Goal: Information Seeking & Learning: Learn about a topic

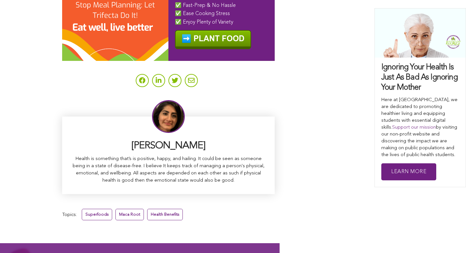
scroll to position [4148, 0]
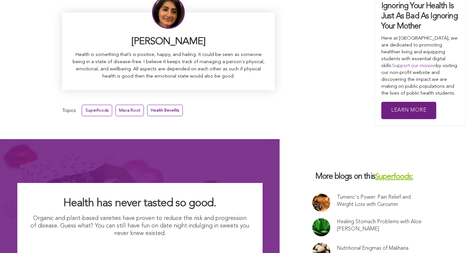
click at [337, 194] on link "Tumeric's Power: Pain Relief and Weight Loss with Curcumin" at bounding box center [382, 201] width 91 height 14
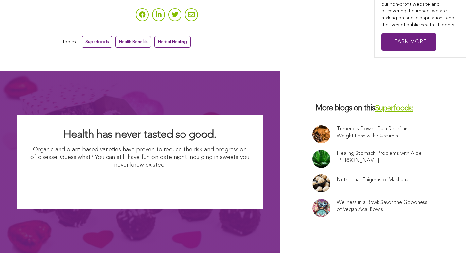
scroll to position [2476, 0]
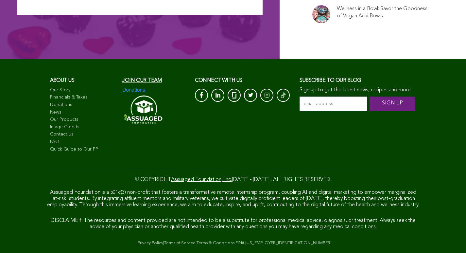
click at [50, 146] on link "Quick Guide to Our PP" at bounding box center [83, 149] width 66 height 7
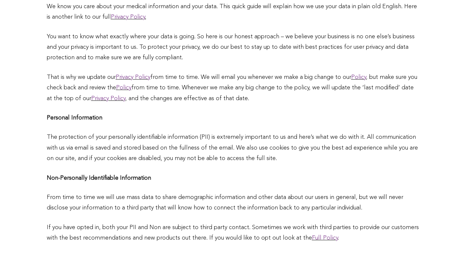
scroll to position [393, 0]
